Goal: Transaction & Acquisition: Obtain resource

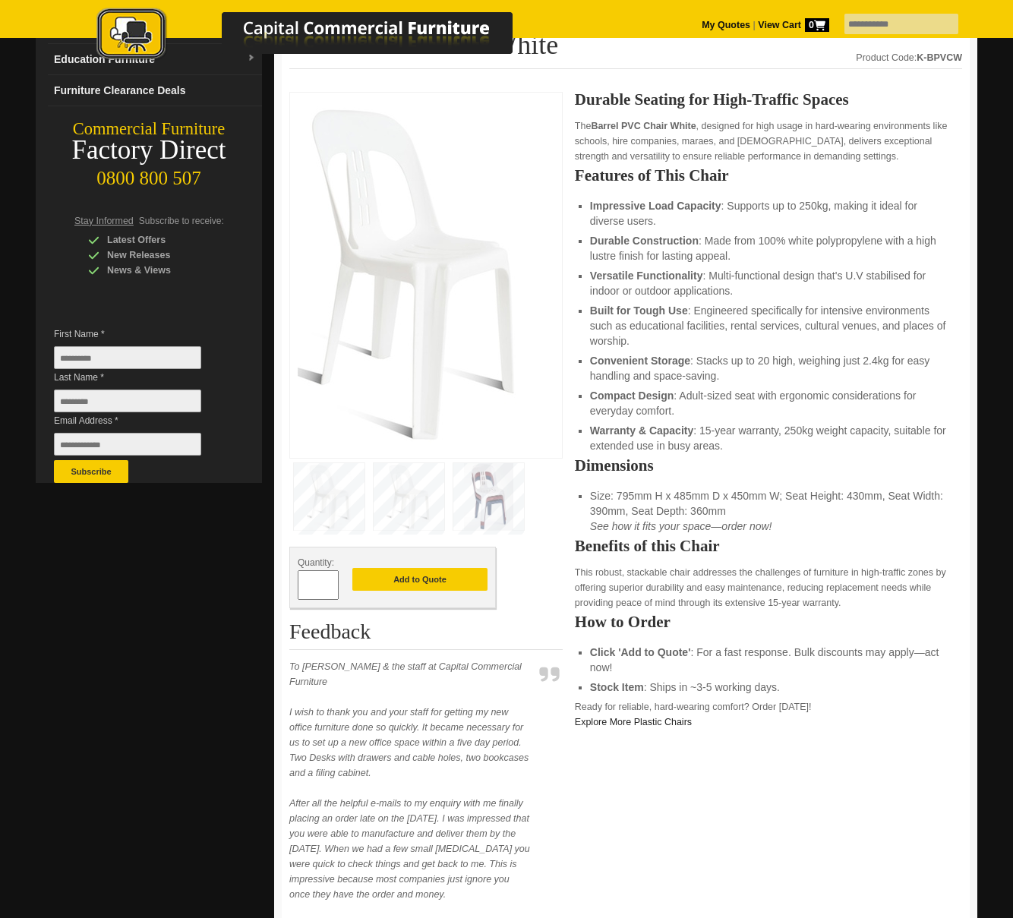
scroll to position [188, 0]
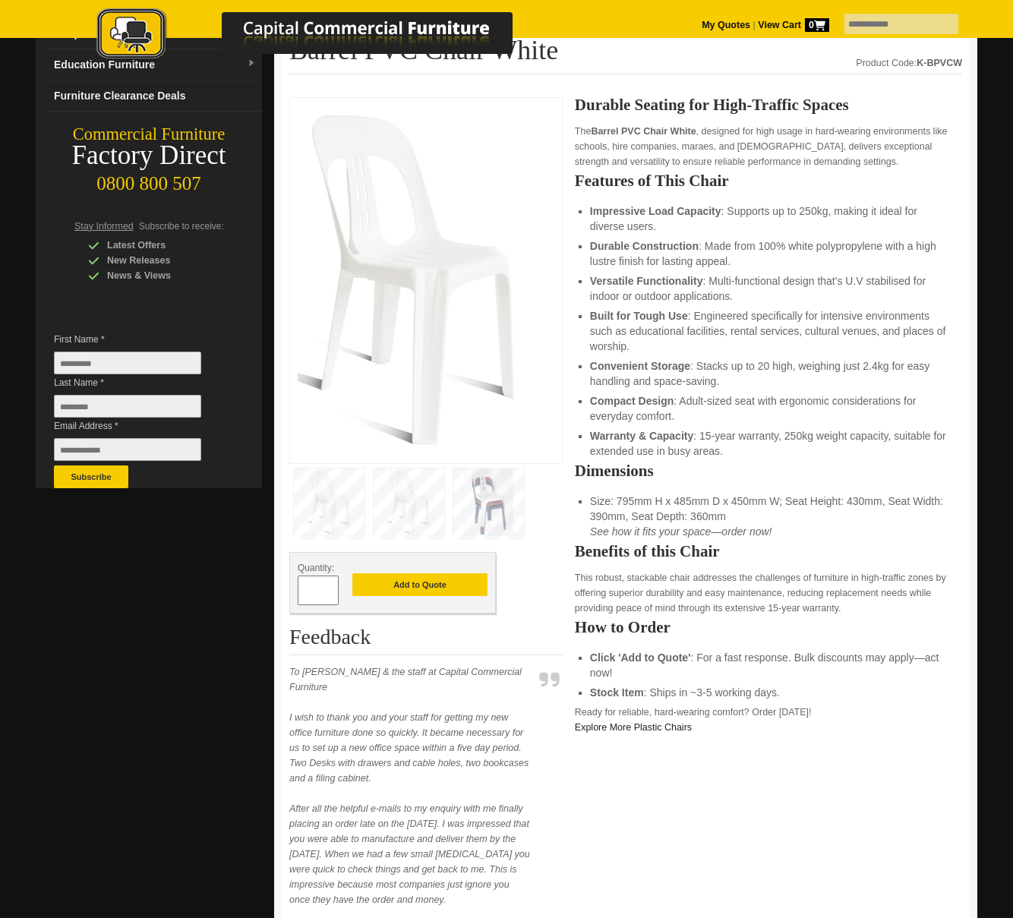
click at [327, 595] on input "*" at bounding box center [318, 591] width 41 height 30
click at [319, 593] on input "*" at bounding box center [318, 591] width 41 height 30
type input "**"
click at [415, 588] on button "Add to Quote" at bounding box center [419, 584] width 135 height 23
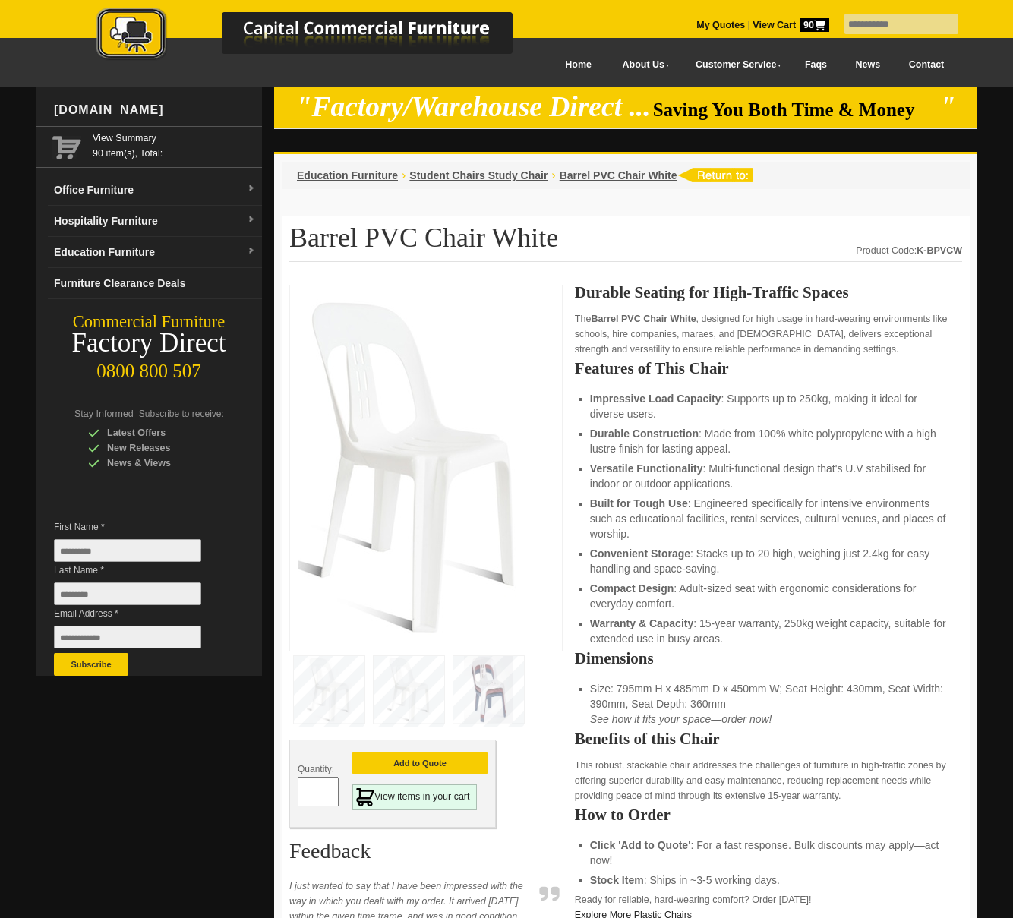
click at [814, 27] on icon at bounding box center [819, 26] width 11 height 10
